Goal: Task Accomplishment & Management: Complete application form

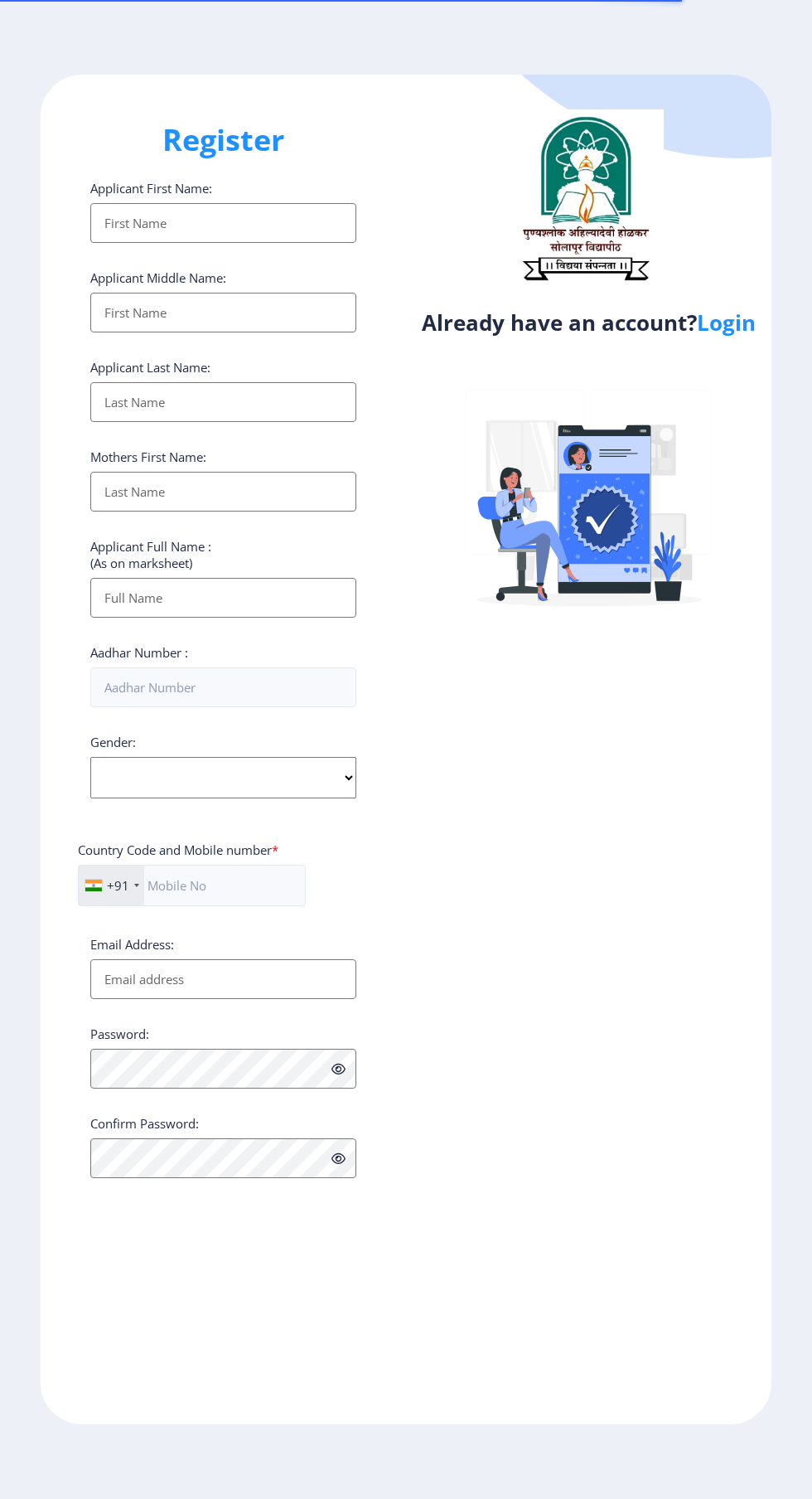
select select
click at [740, 328] on link "Login" at bounding box center [726, 322] width 59 height 30
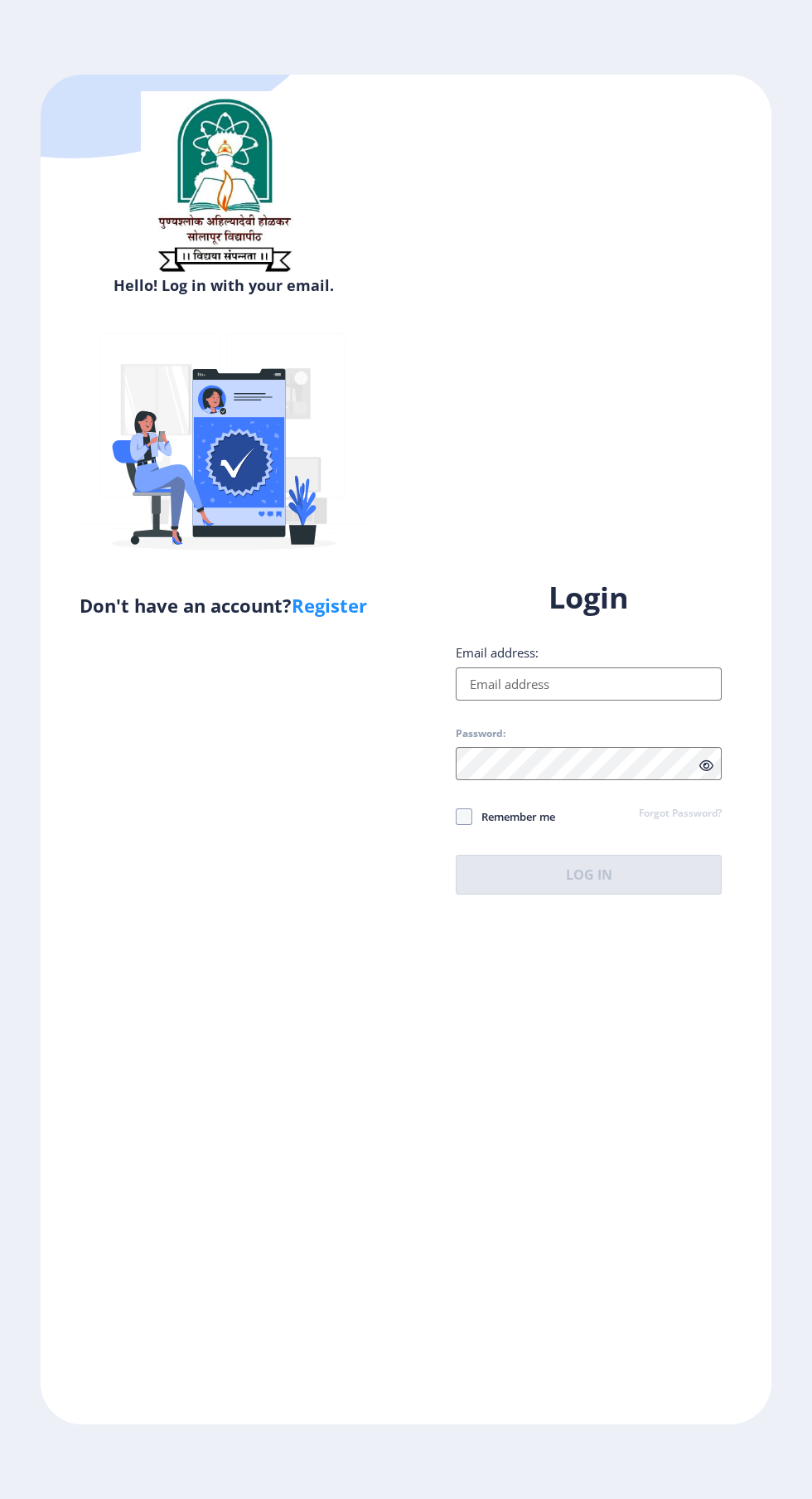
click at [582, 700] on input "Email address:" at bounding box center [589, 683] width 266 height 33
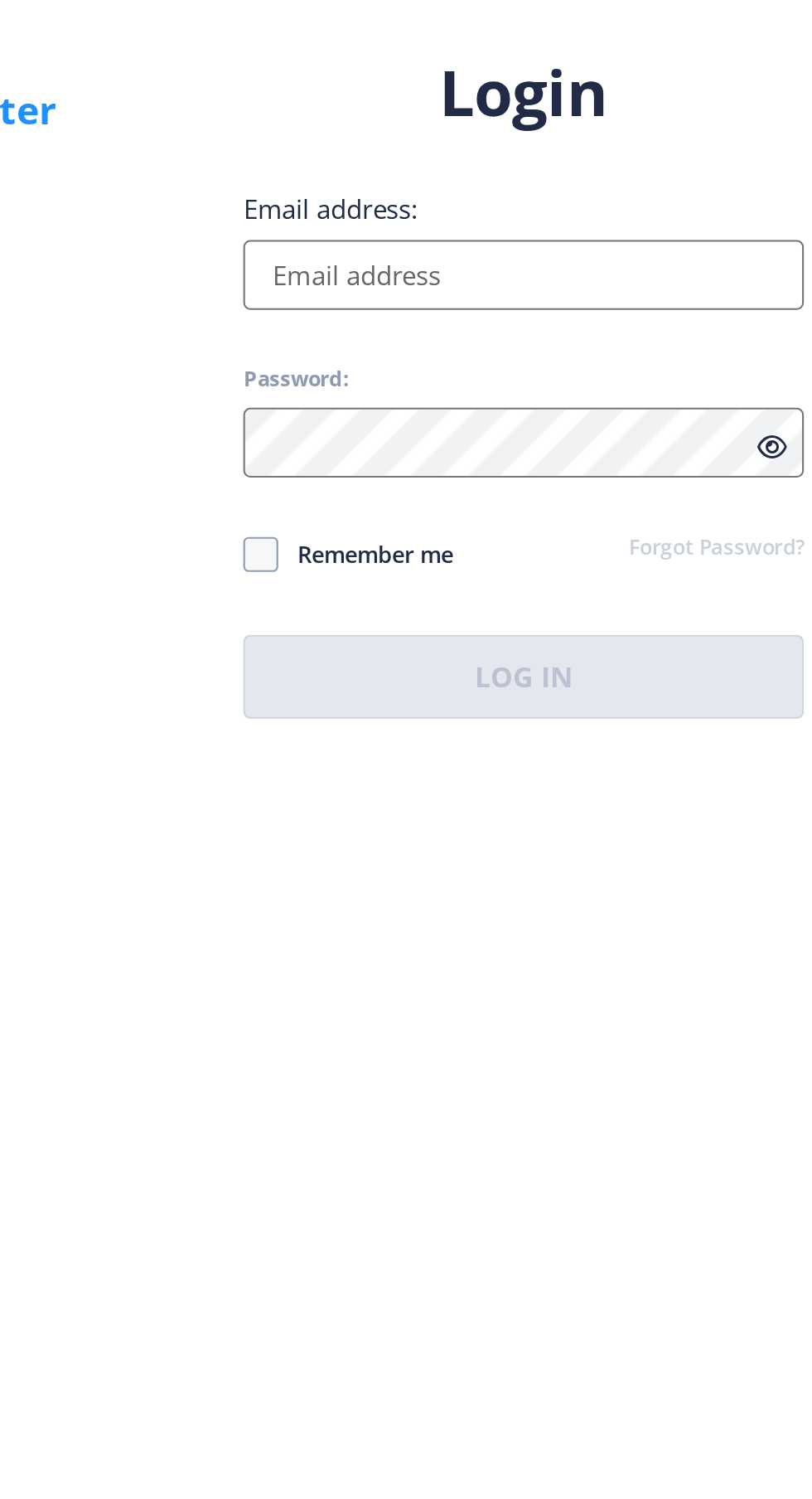
type input "[EMAIL_ADDRESS][DOMAIN_NAME]"
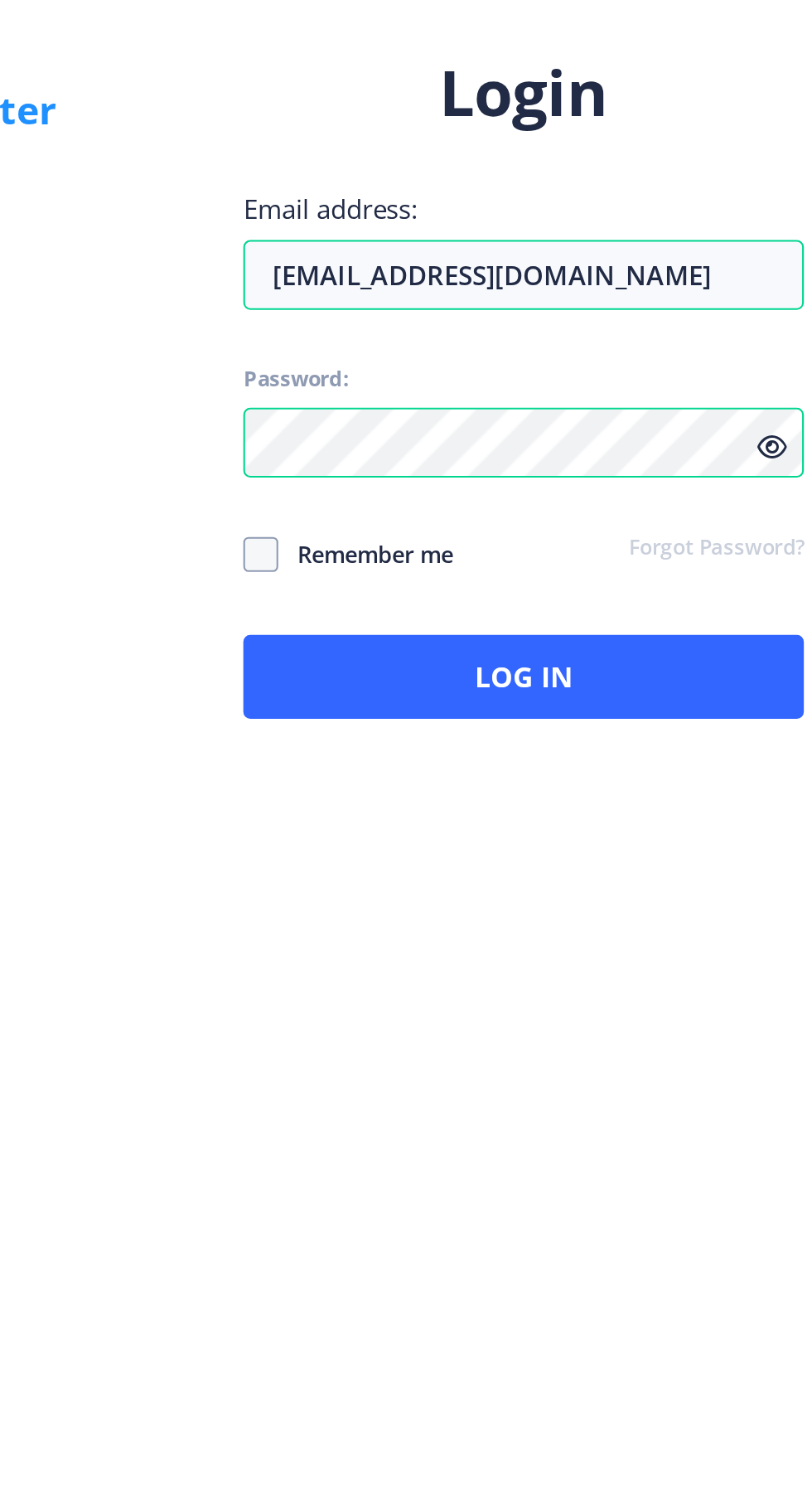
click at [470, 825] on span at bounding box center [464, 817] width 17 height 17
click at [456, 817] on input "Remember me" at bounding box center [456, 817] width 1 height 1
checkbox input "true"
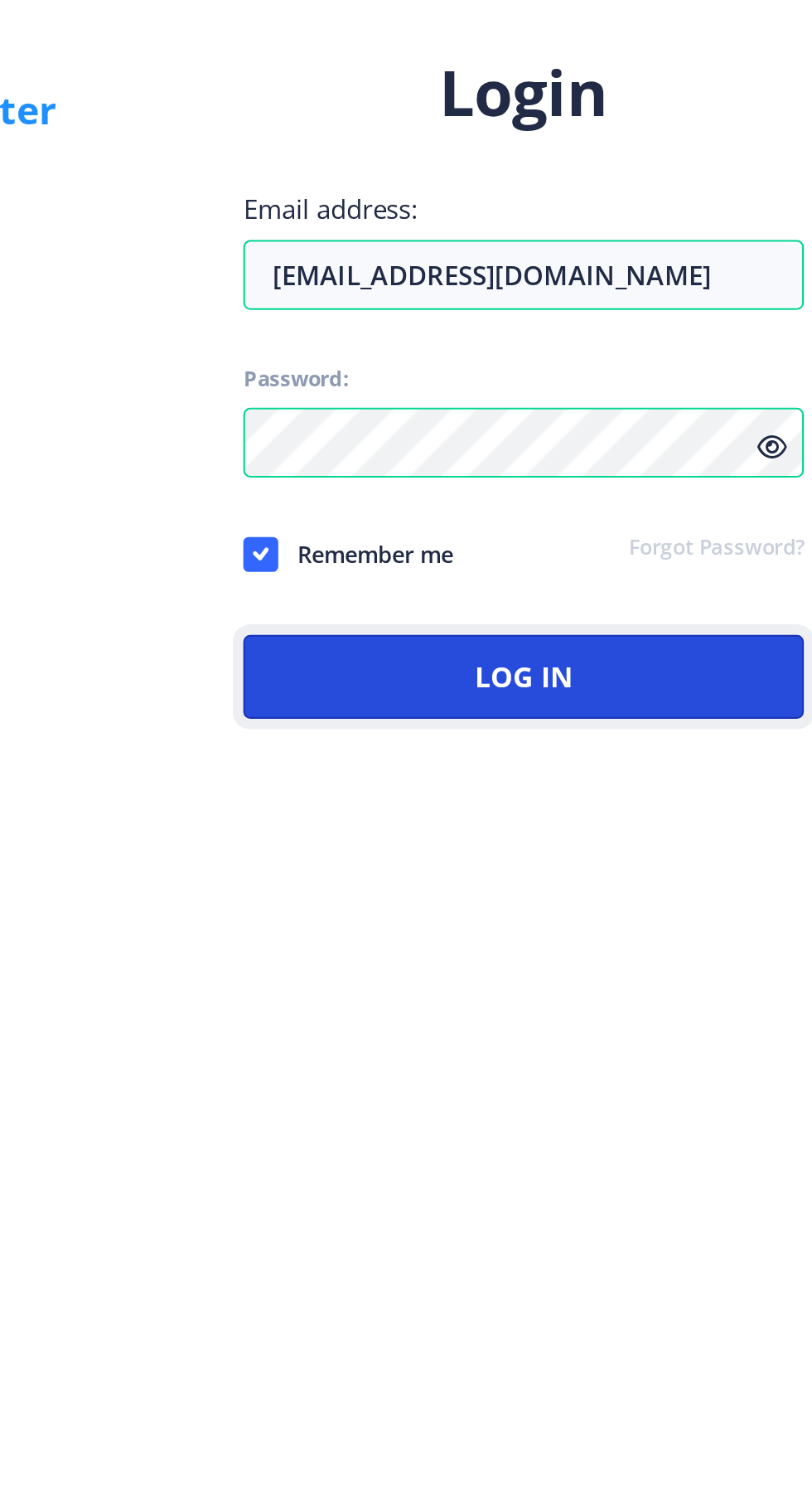
click at [622, 895] on button "Log In" at bounding box center [589, 874] width 266 height 40
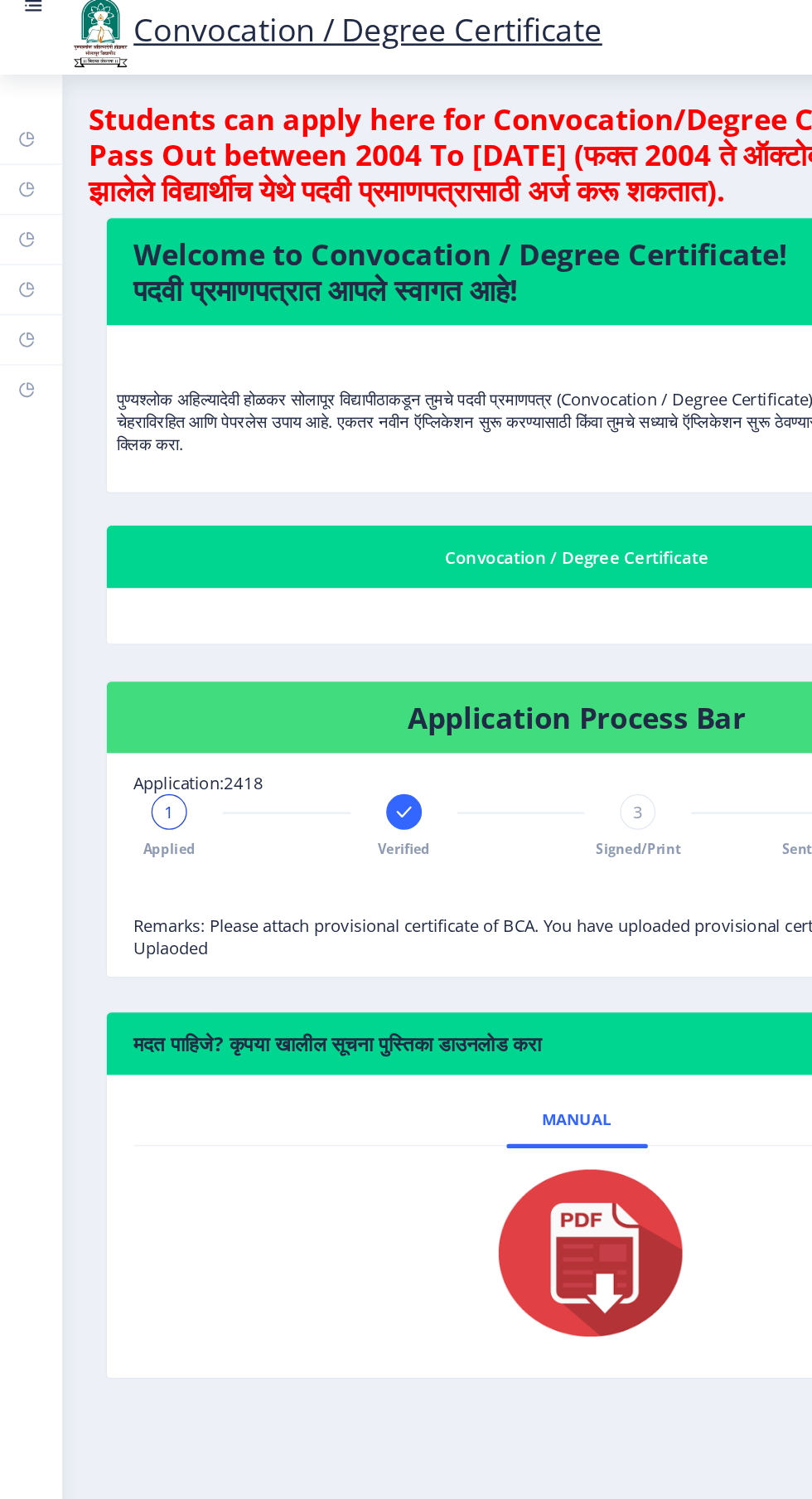
click at [14, 109] on icon at bounding box center [20, 111] width 11 height 11
click at [28, 149] on link "Help/FAQ" at bounding box center [23, 148] width 47 height 36
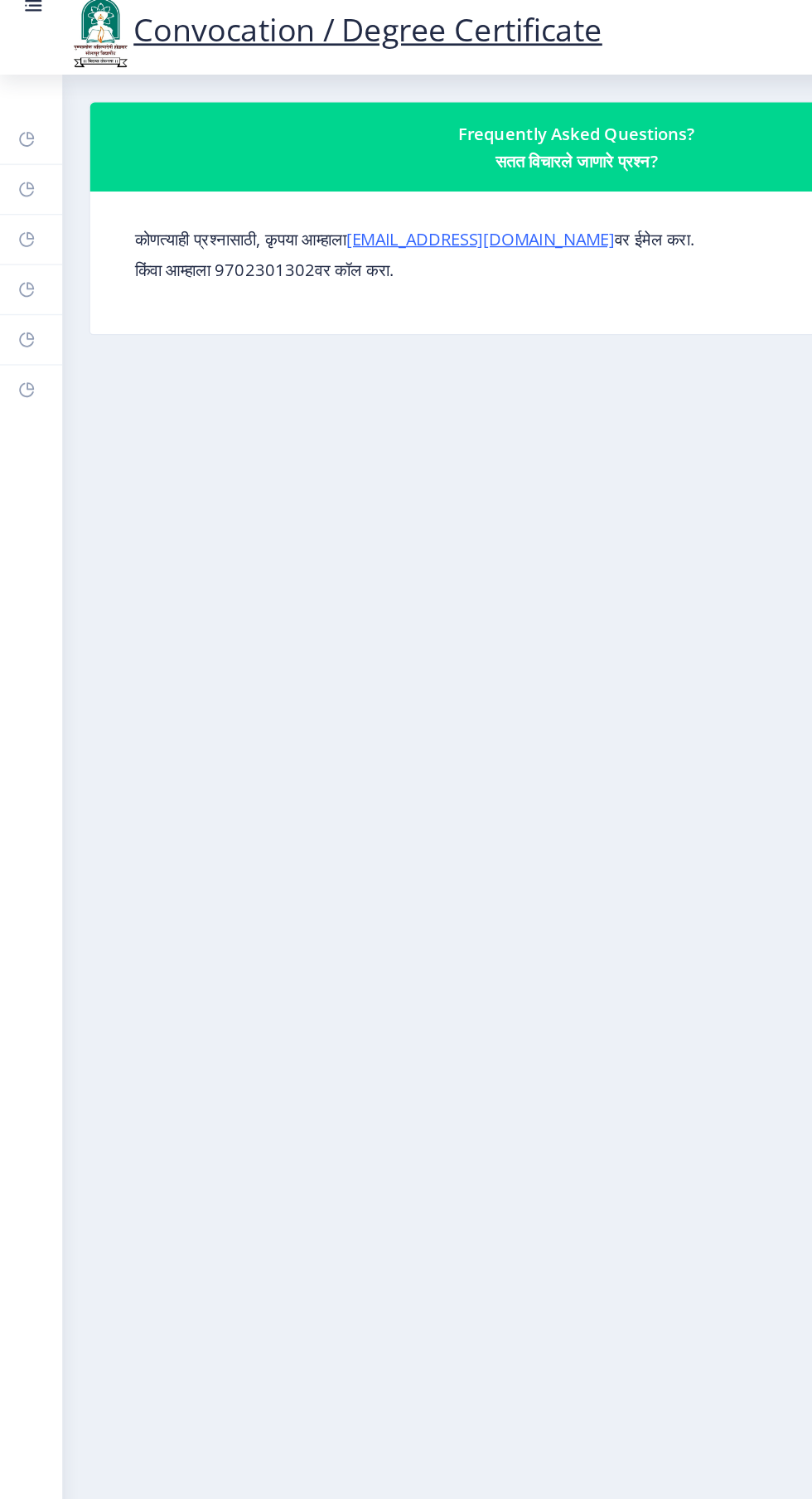
click at [27, 186] on link "Profile" at bounding box center [23, 185] width 47 height 36
select select
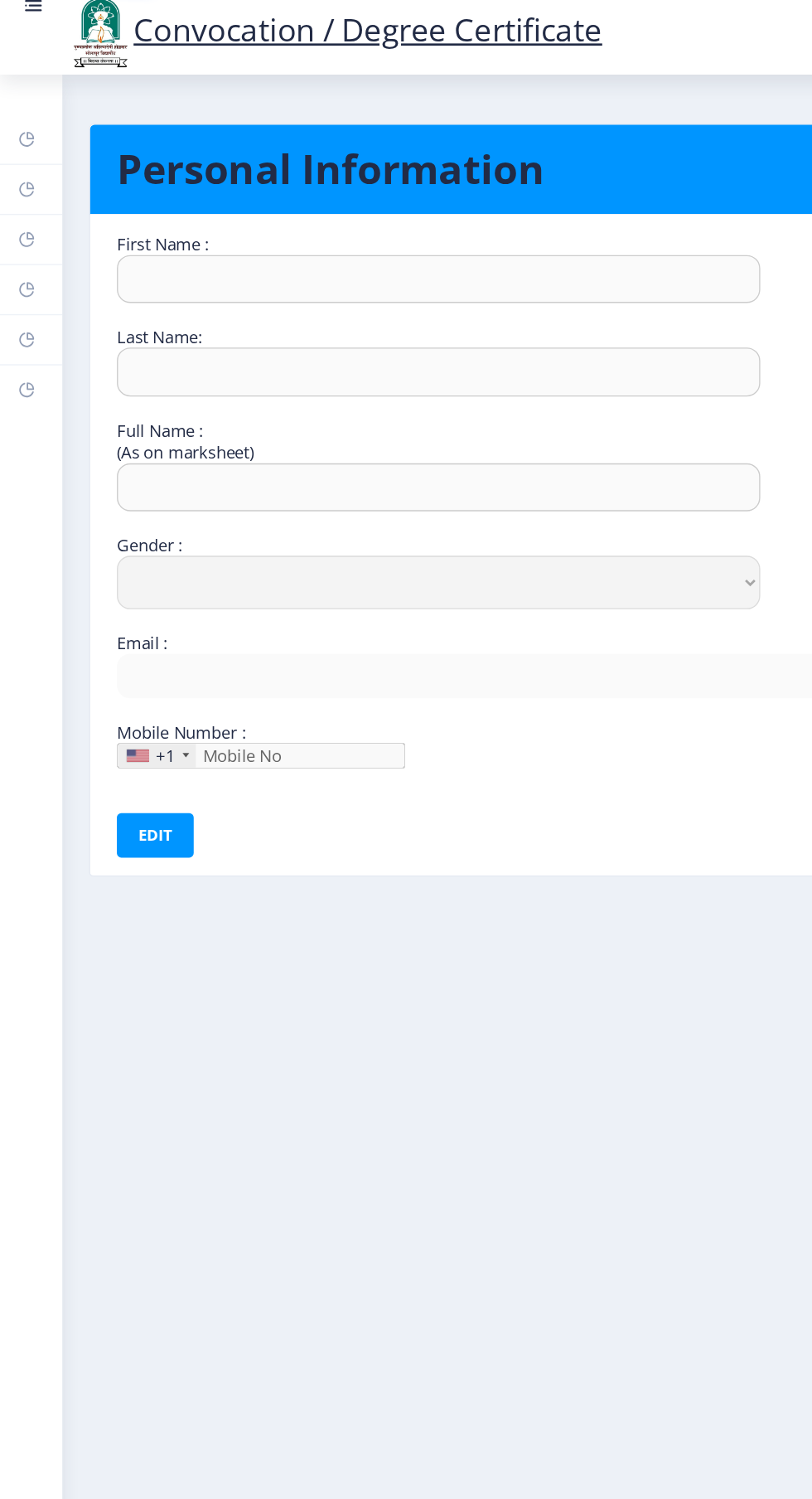
type input "[PERSON_NAME]"
type input "Tapise"
type input "Tapise [PERSON_NAME]"
select select "[DEMOGRAPHIC_DATA]"
type input "[EMAIL_ADDRESS][DOMAIN_NAME]"
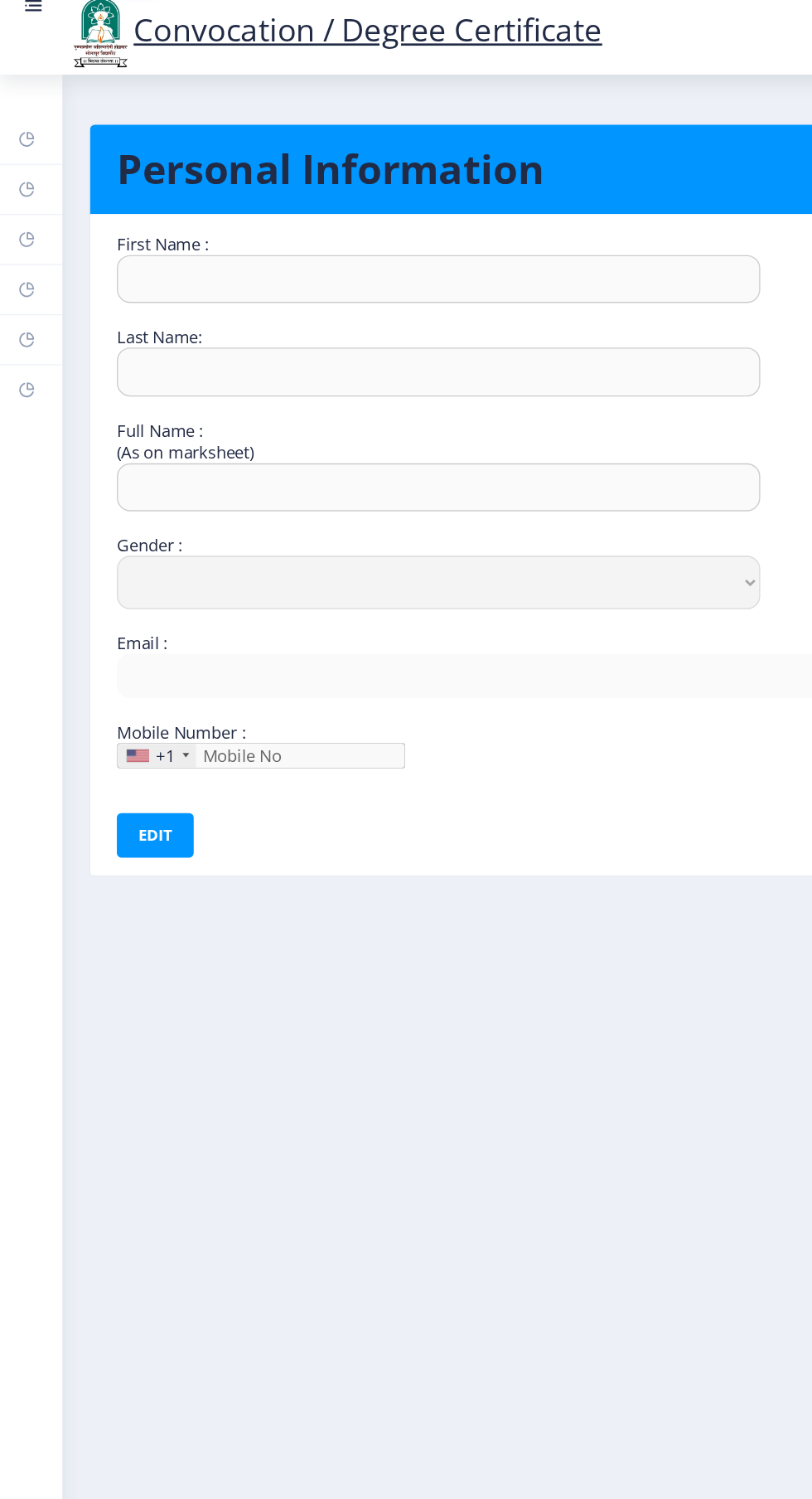
type input "8830960298"
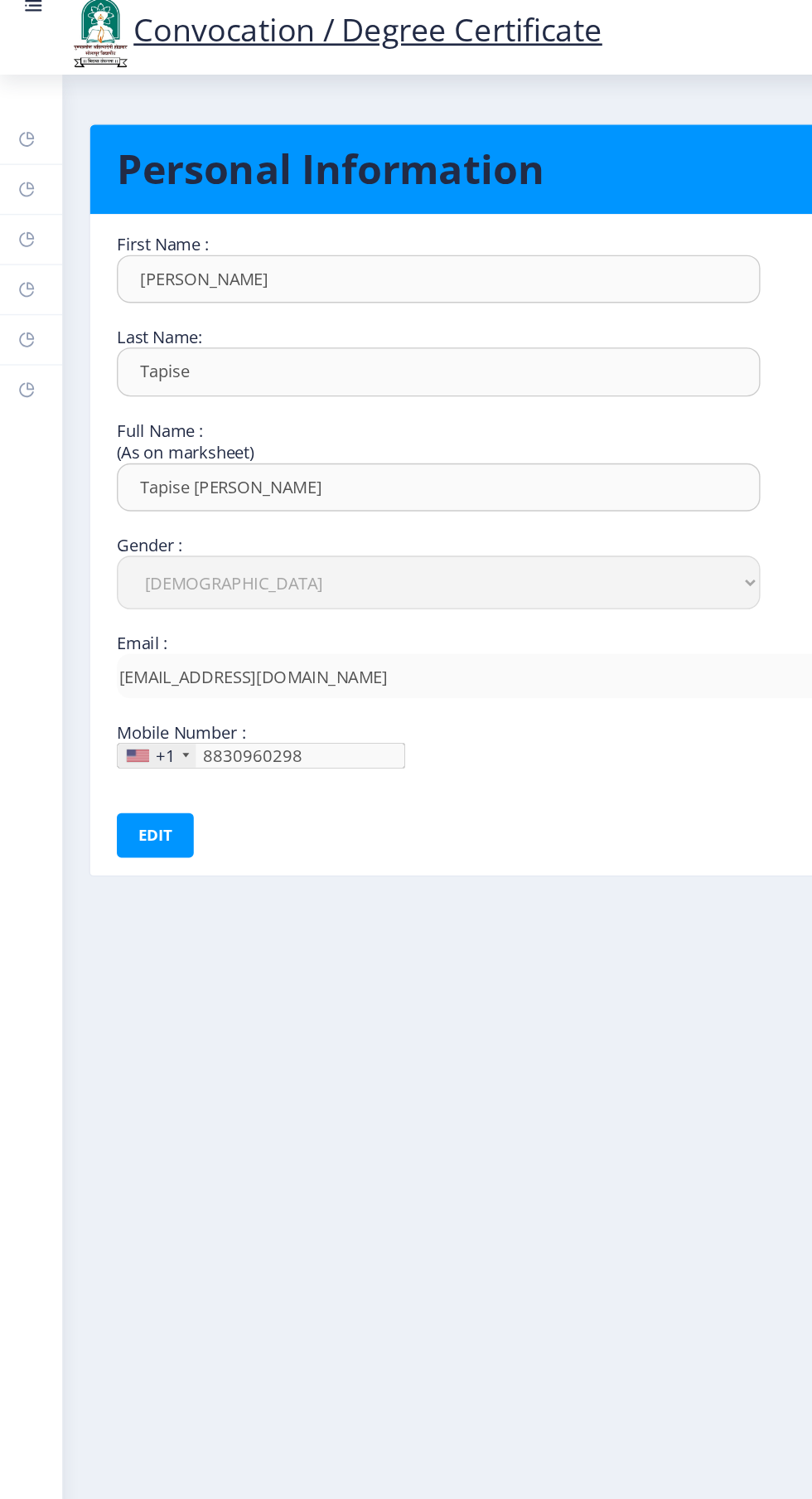
click at [22, 220] on rect at bounding box center [20, 223] width 14 height 14
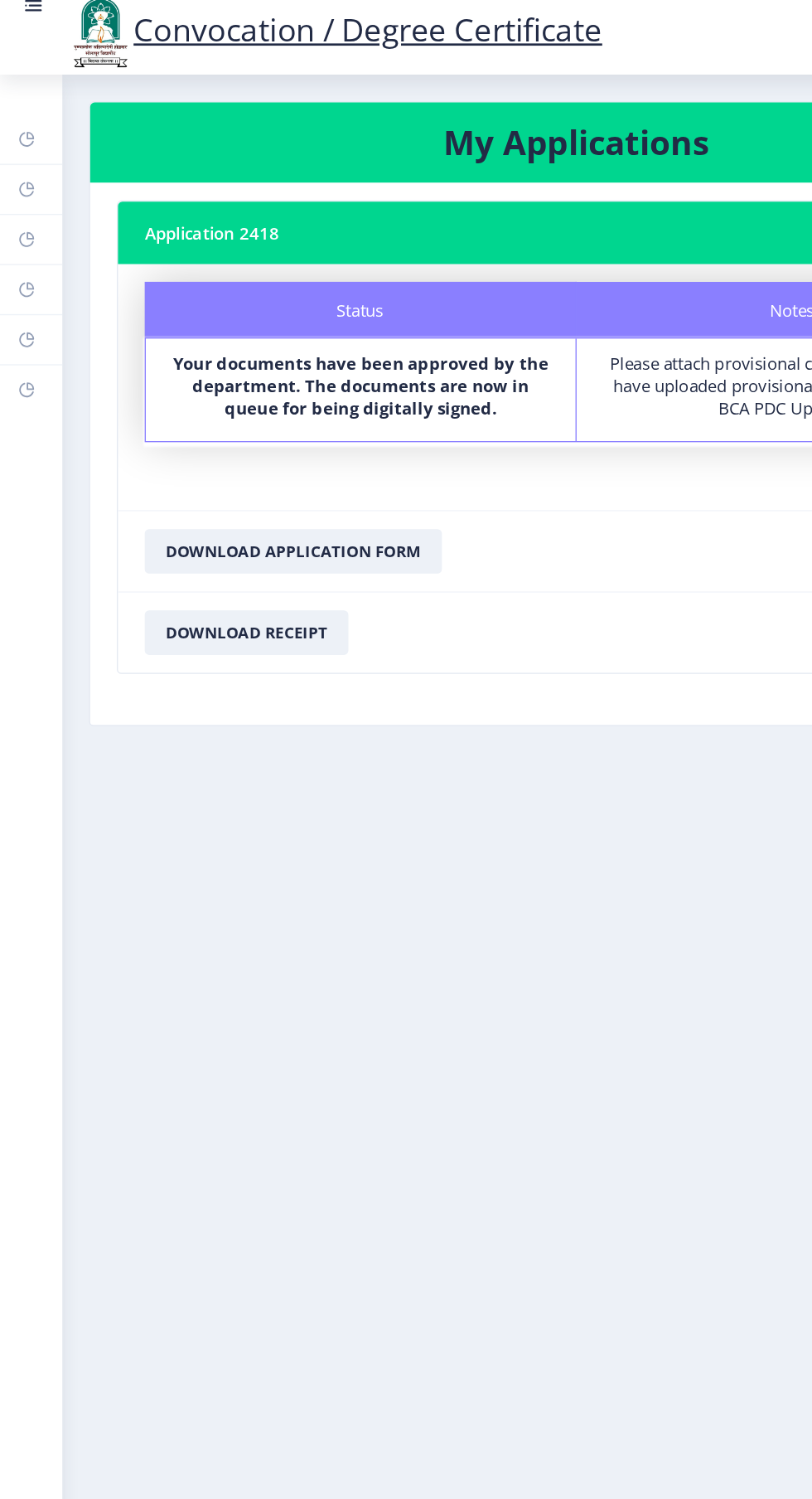
click at [19, 261] on rect at bounding box center [20, 261] width 14 height 14
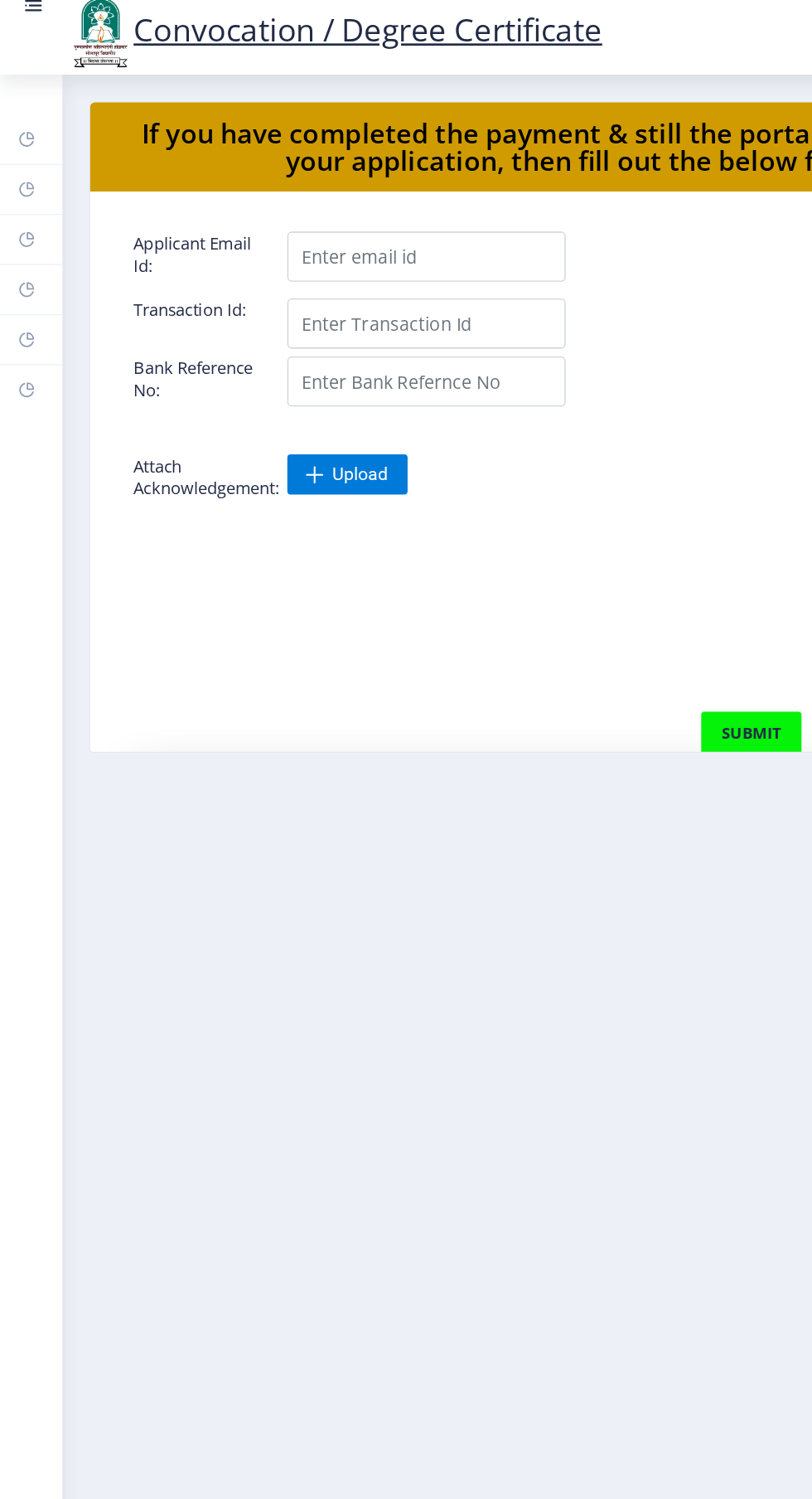
click at [20, 298] on rect at bounding box center [20, 298] width 14 height 14
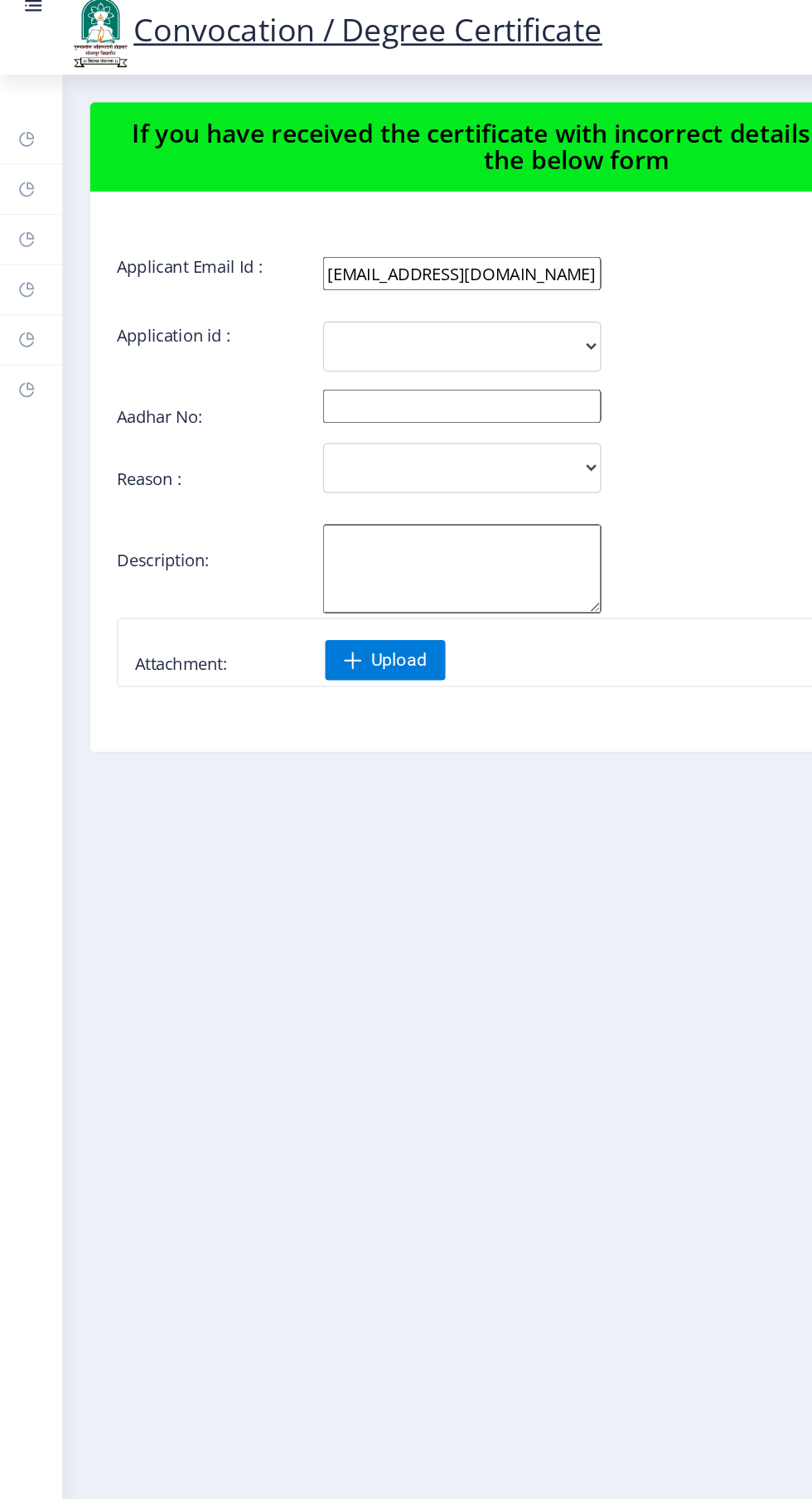
click at [29, 275] on link "Payment issue" at bounding box center [23, 260] width 47 height 36
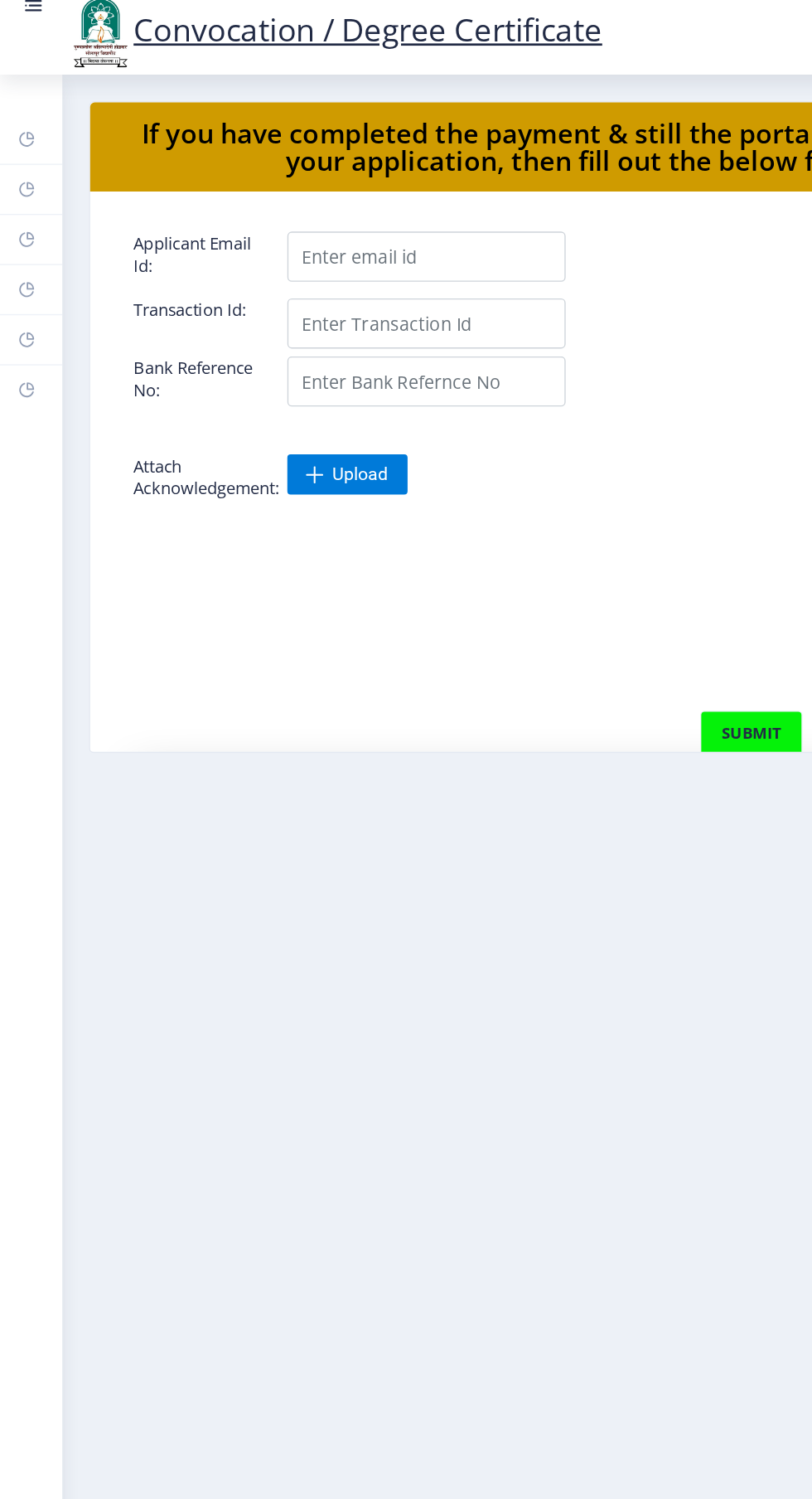
click at [20, 223] on rect at bounding box center [20, 223] width 14 height 14
